Goal: Task Accomplishment & Management: Understand process/instructions

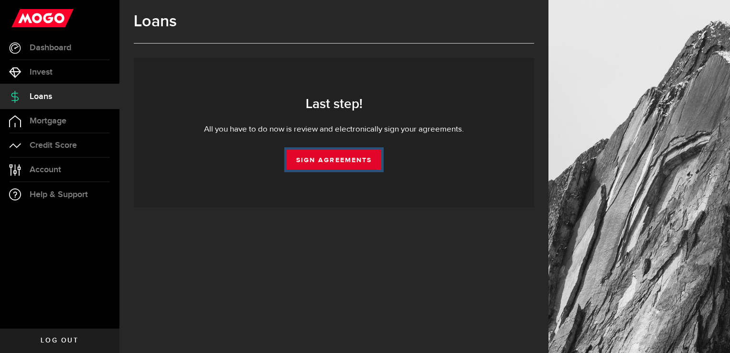
click at [327, 158] on link "Sign Agreements" at bounding box center [334, 160] width 95 height 20
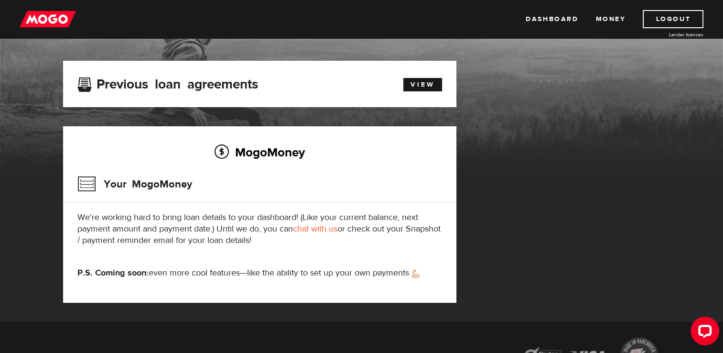
scroll to position [40, 0]
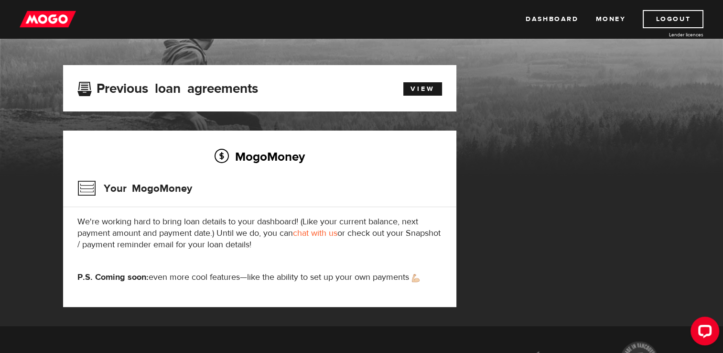
drag, startPoint x: 192, startPoint y: 107, endPoint x: 337, endPoint y: 60, distance: 153.3
click at [337, 60] on div "MogoMoney" at bounding box center [361, 98] width 723 height 153
click at [425, 89] on link "View" at bounding box center [422, 88] width 39 height 13
